Goal: Information Seeking & Learning: Compare options

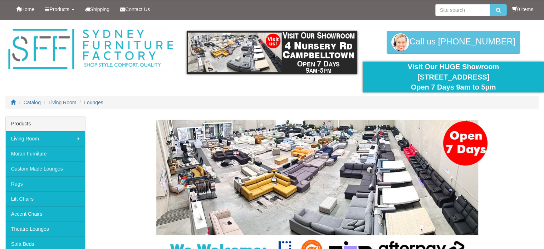
click at [125, 233] on div "Lounges" at bounding box center [317, 205] width 443 height 171
click at [124, 233] on div "Lounges" at bounding box center [317, 205] width 443 height 171
click at [62, 170] on link "Custom Made Lounges" at bounding box center [45, 168] width 79 height 15
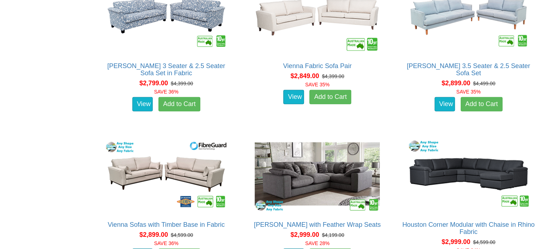
scroll to position [1632, 0]
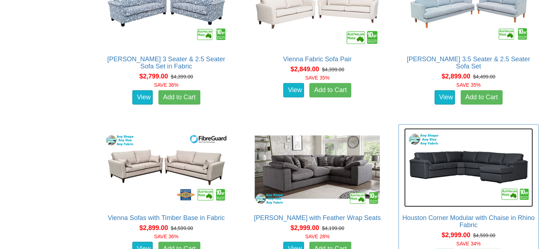
click at [470, 203] on img at bounding box center [468, 167] width 129 height 79
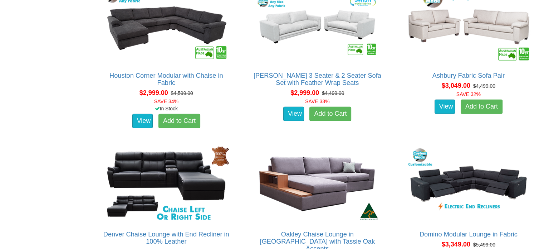
scroll to position [1947, 0]
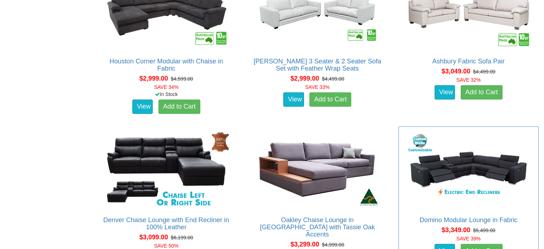
click at [467, 209] on div "Domino Modular Lounge in Fabric Advertised price is for the 5 Seater Modular lo…" at bounding box center [469, 201] width 141 height 151
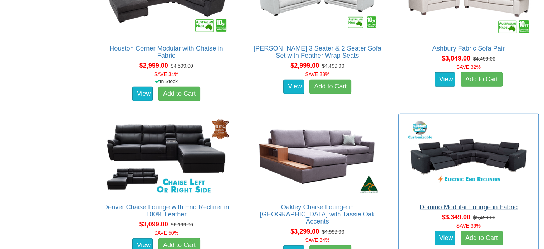
scroll to position [1961, 0]
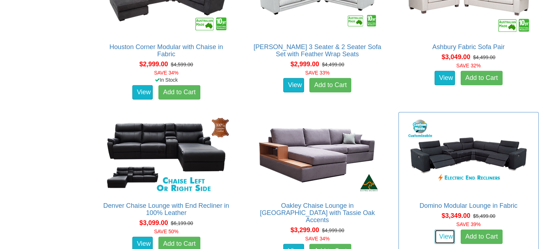
click at [441, 237] on link "View" at bounding box center [445, 236] width 21 height 14
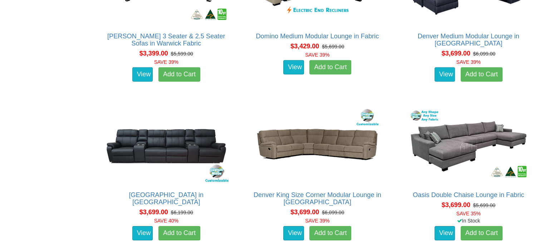
scroll to position [2291, 0]
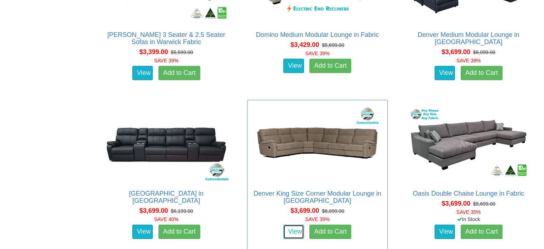
click at [285, 233] on link "View" at bounding box center [293, 231] width 21 height 14
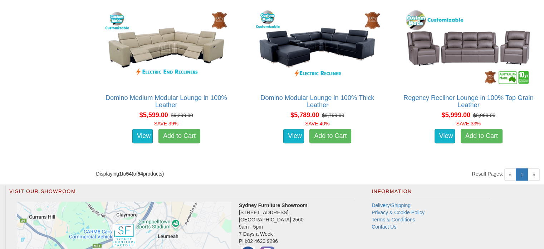
scroll to position [3192, 0]
